Goal: Transaction & Acquisition: Book appointment/travel/reservation

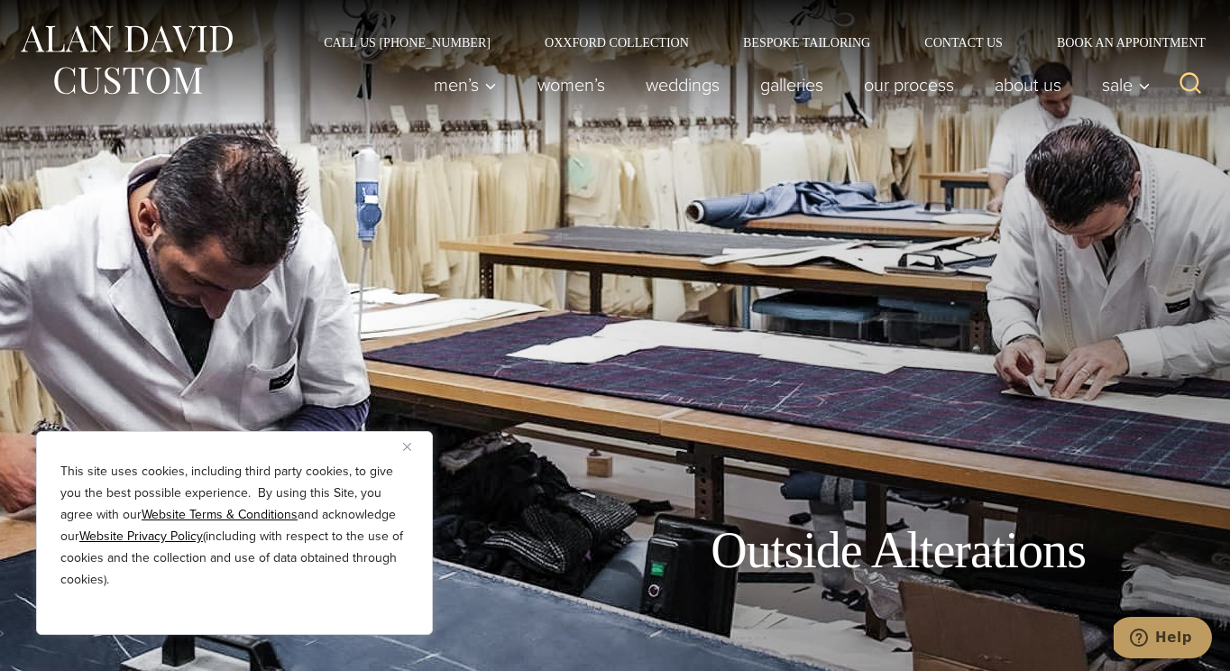
click at [409, 440] on button "Close" at bounding box center [414, 447] width 22 height 22
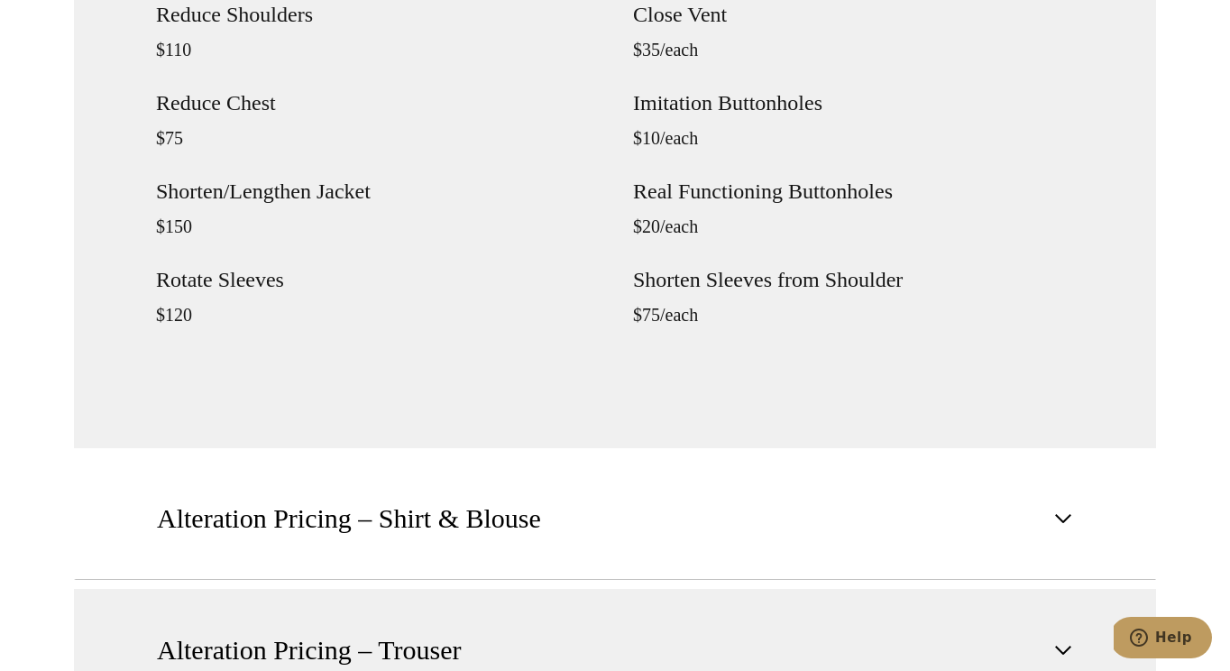
scroll to position [2237, 0]
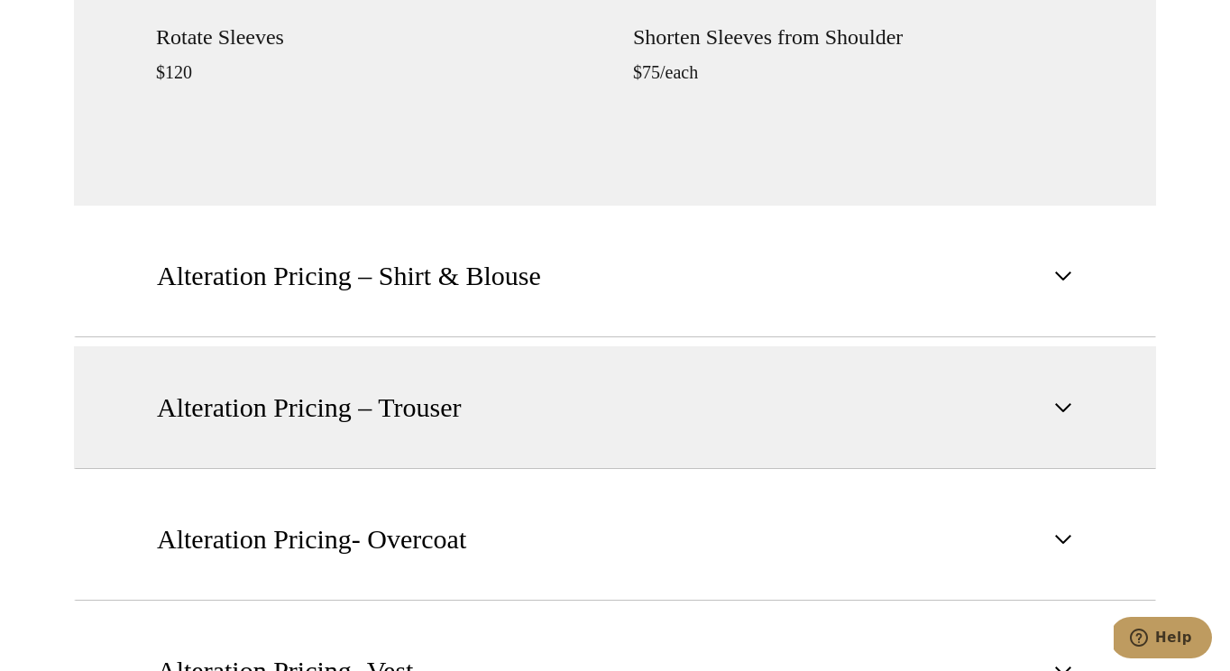
click at [486, 383] on button "Alteration Pricing – Trouser" at bounding box center [615, 407] width 1082 height 123
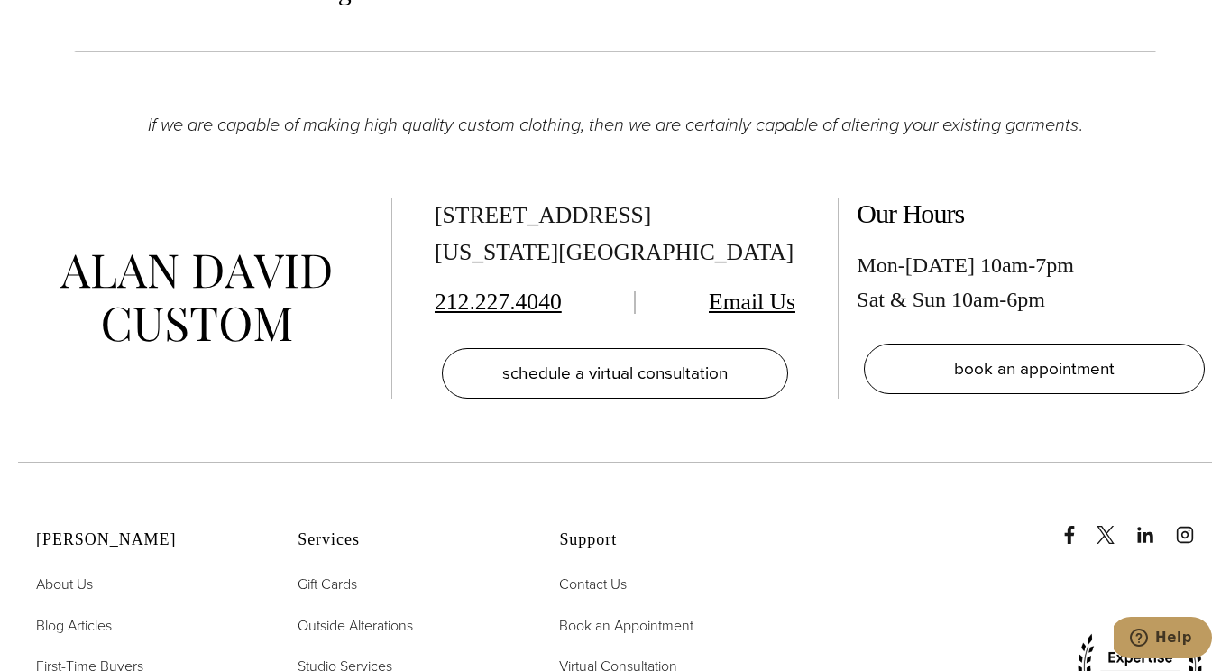
scroll to position [2888, 0]
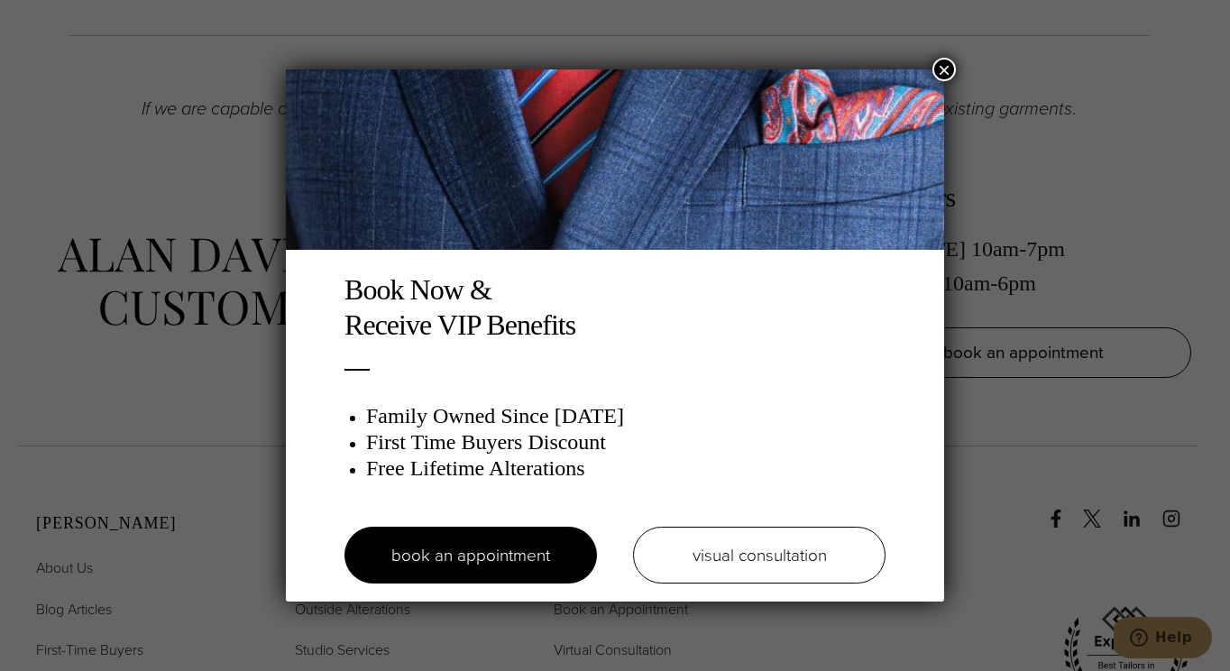
click at [947, 65] on button "×" at bounding box center [944, 69] width 23 height 23
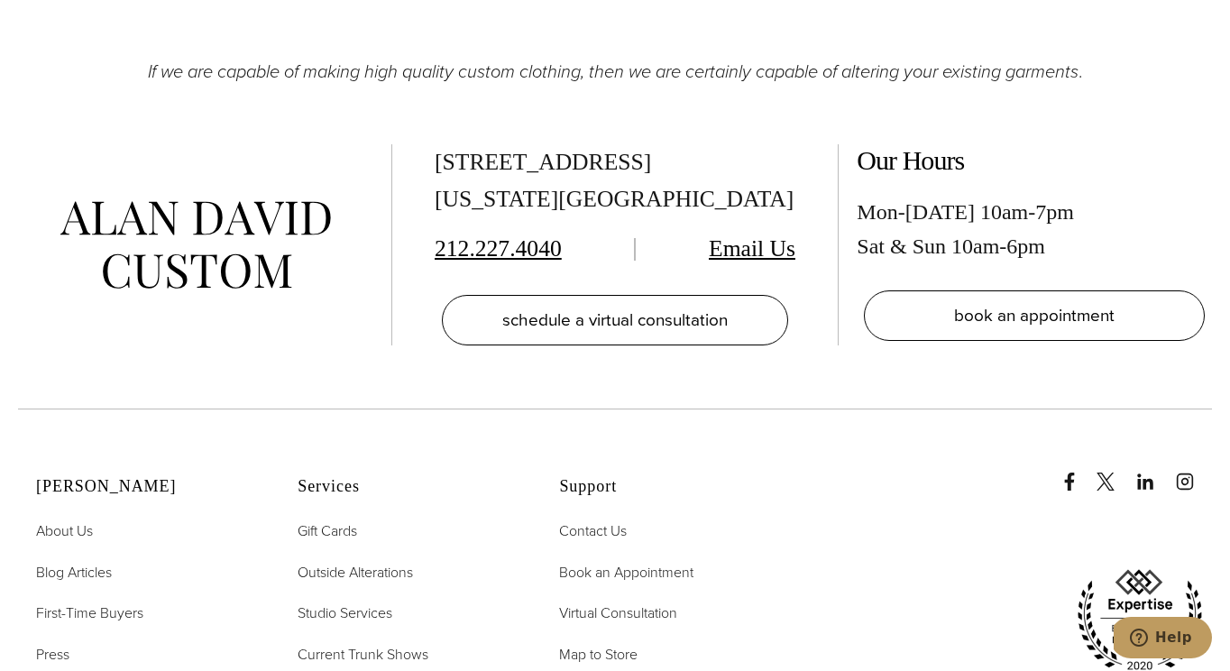
scroll to position [2923, 0]
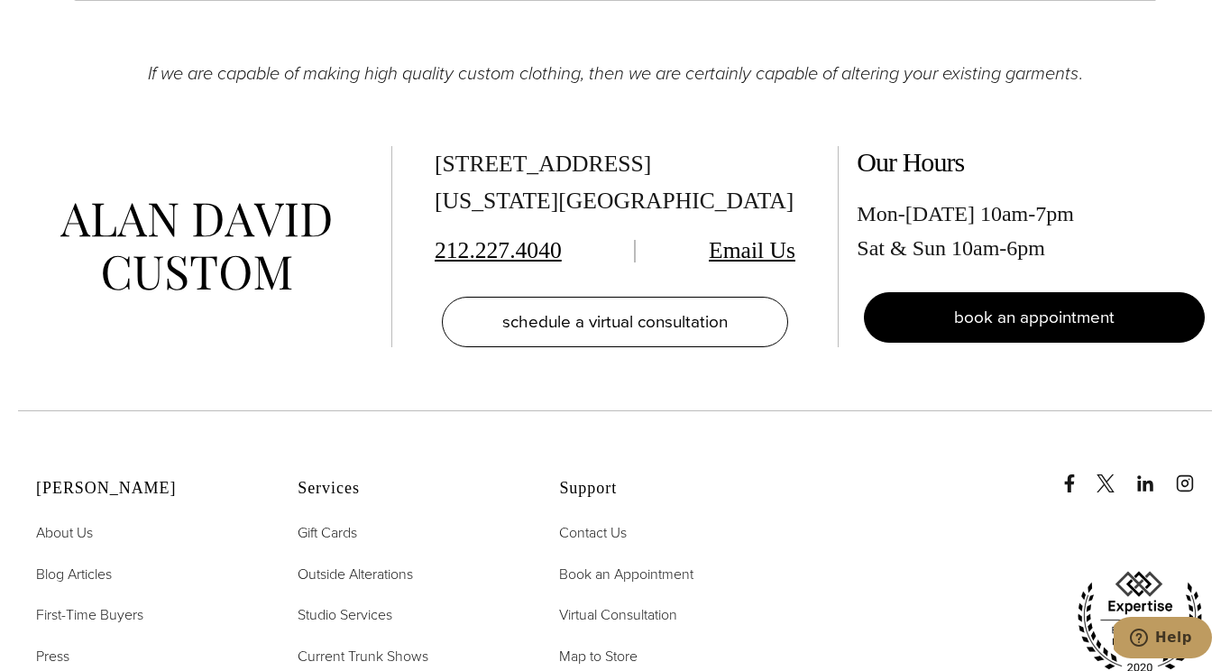
click at [990, 309] on span "book an appointment" at bounding box center [1034, 317] width 161 height 26
